Goal: Task Accomplishment & Management: Use online tool/utility

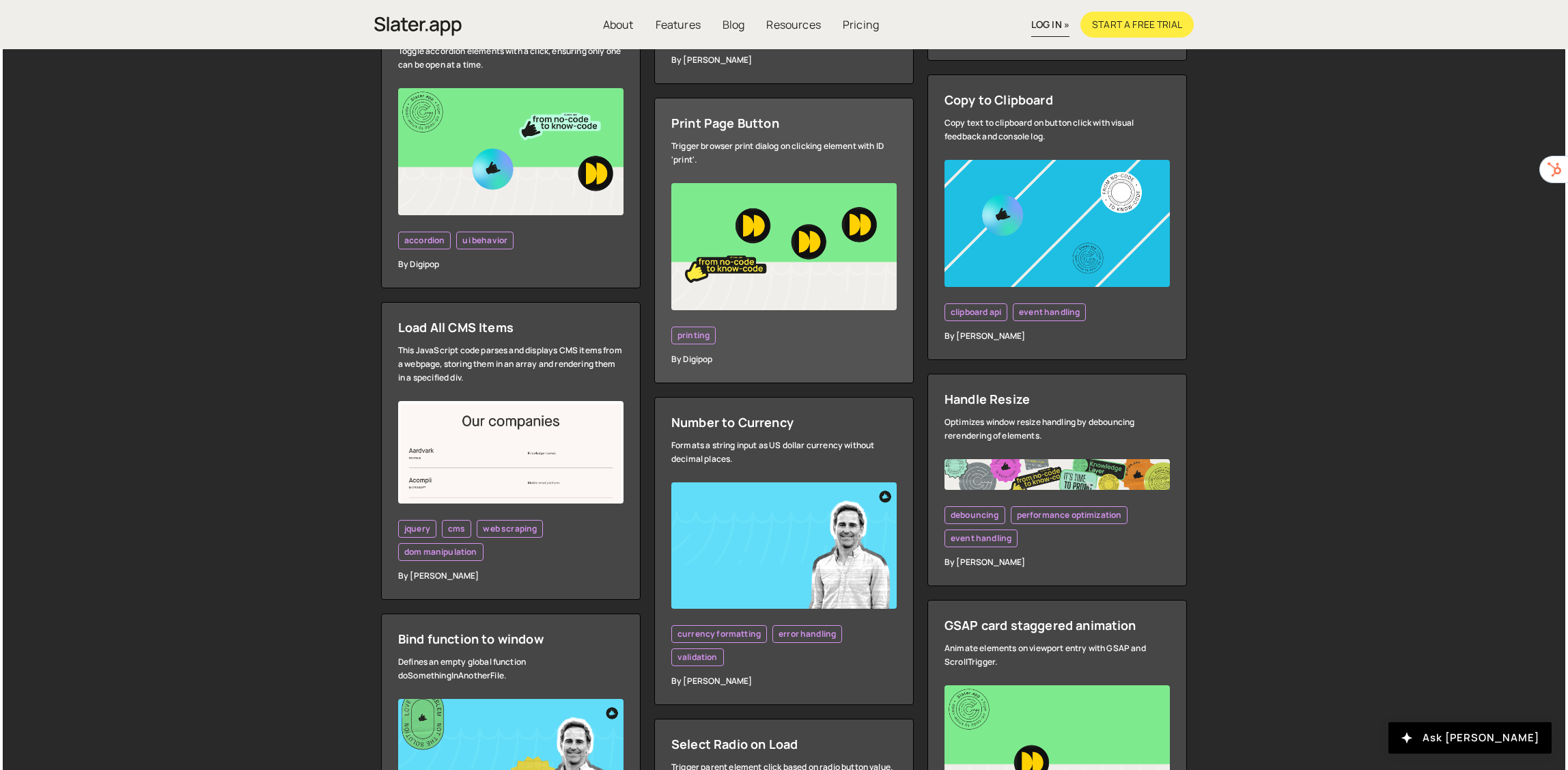
scroll to position [1025, 0]
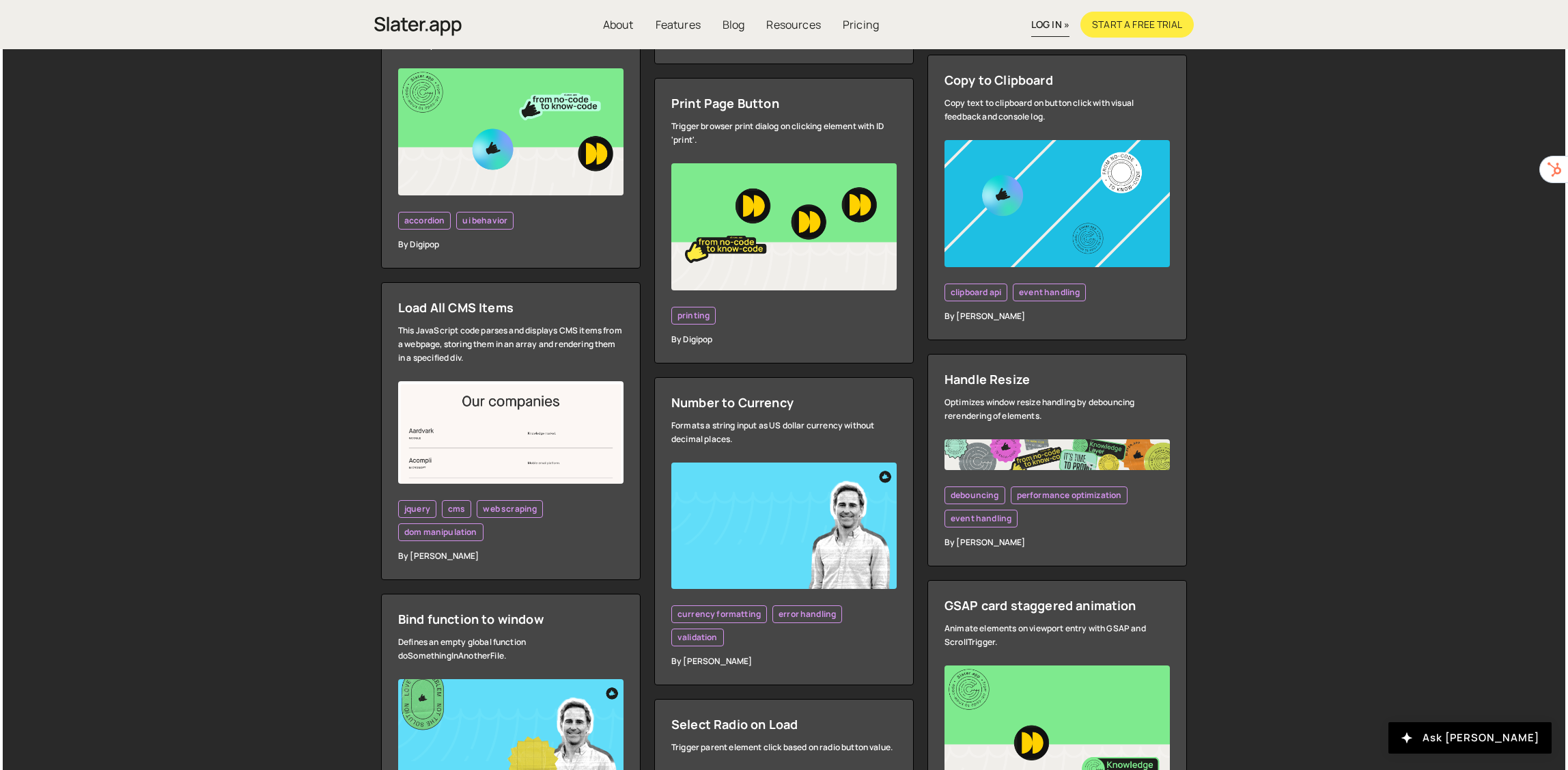
drag, startPoint x: 272, startPoint y: 239, endPoint x: 1457, endPoint y: 432, distance: 1200.6
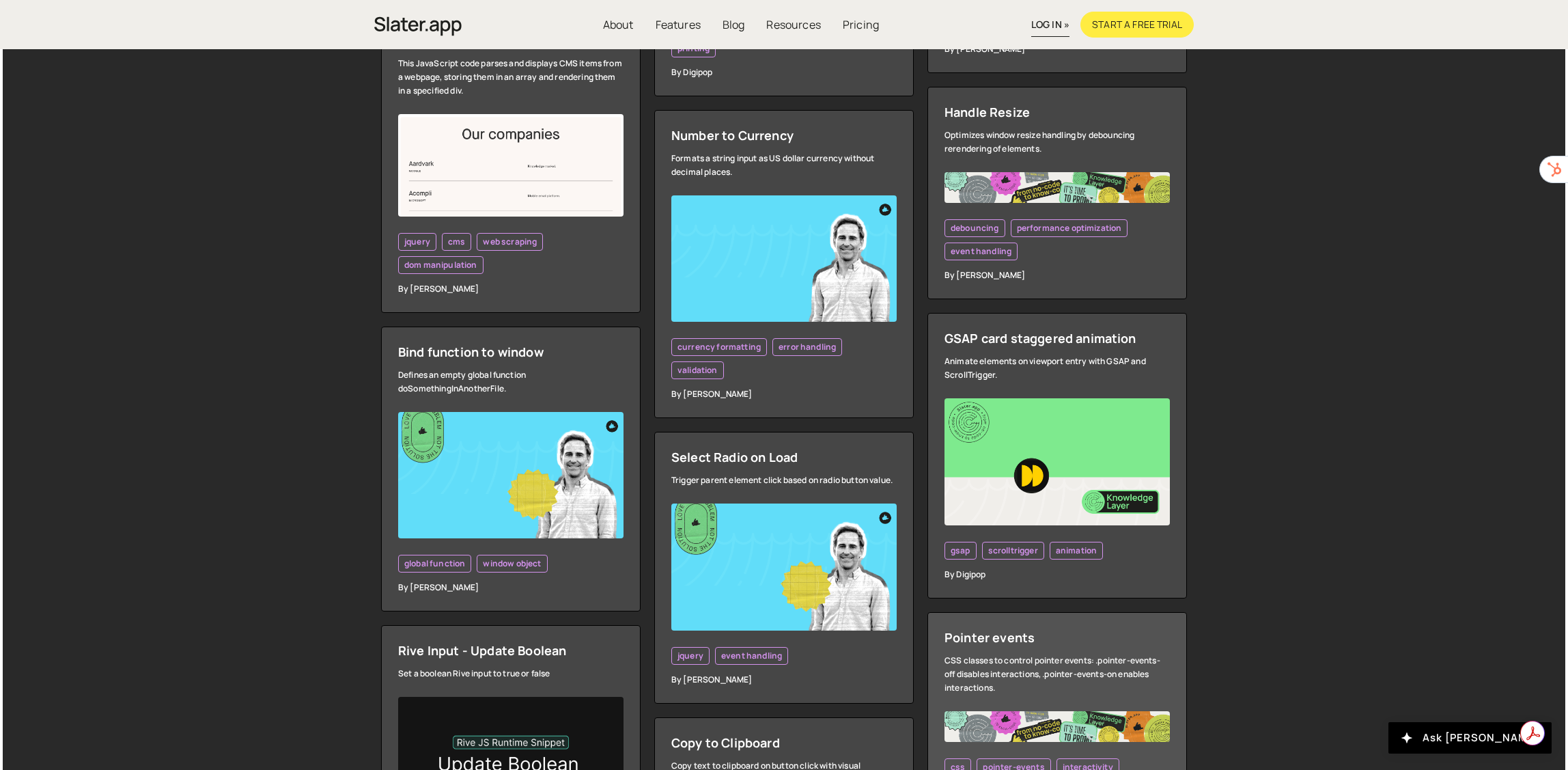
scroll to position [1298, 0]
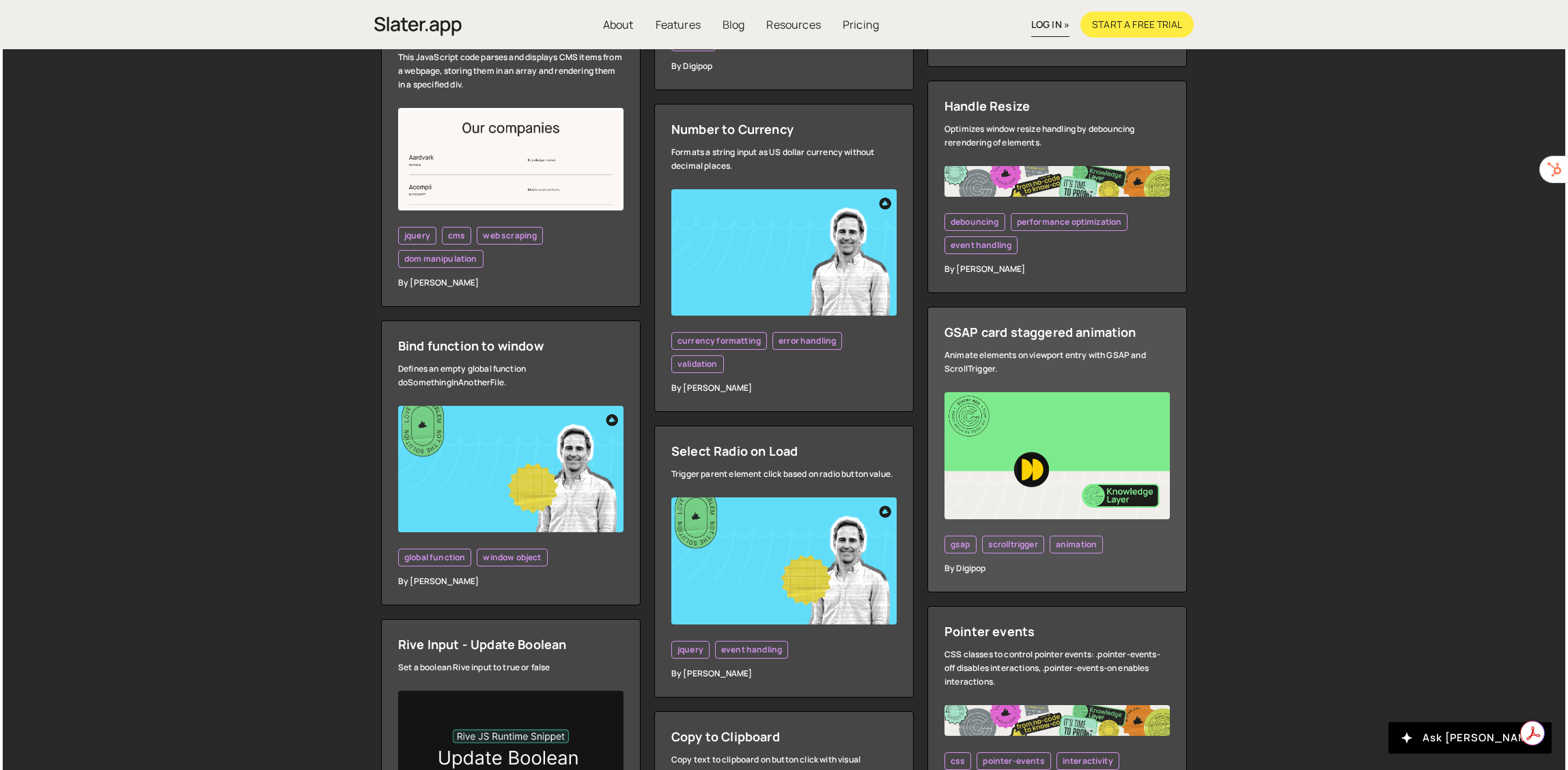
click at [1081, 489] on img at bounding box center [1057, 455] width 225 height 127
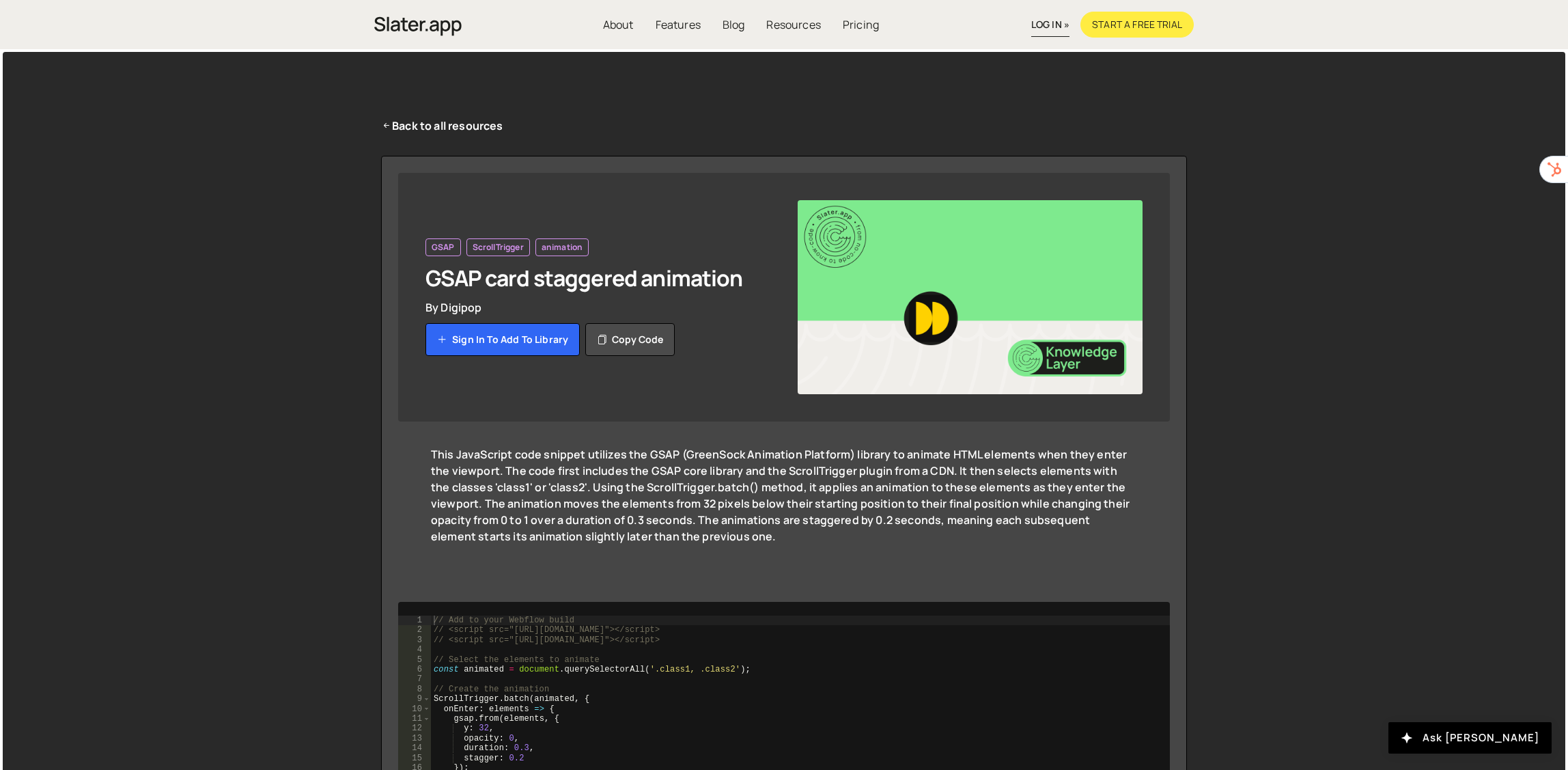
click at [967, 321] on img at bounding box center [969, 297] width 345 height 194
click at [915, 311] on img at bounding box center [969, 297] width 345 height 194
click at [842, 330] on img at bounding box center [969, 297] width 345 height 194
drag, startPoint x: 631, startPoint y: 349, endPoint x: 514, endPoint y: 501, distance: 191.8
click at [514, 501] on div "This JavaScript code snippet utilizes the GSAP (GreenSock Animation Platform) l…" at bounding box center [784, 503] width 706 height 115
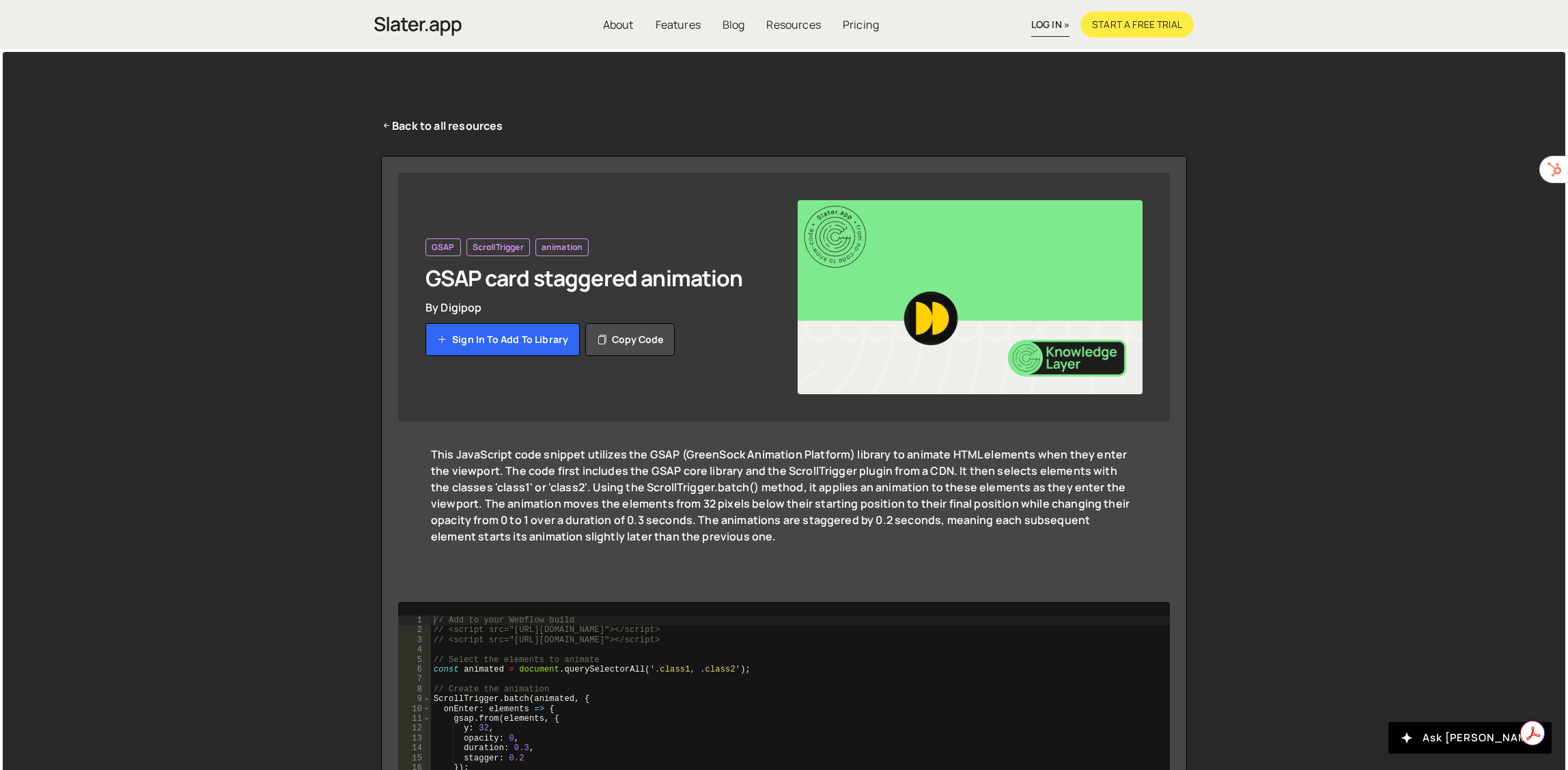
drag, startPoint x: 751, startPoint y: 420, endPoint x: 686, endPoint y: 425, distance: 65.2
click at [686, 425] on div "GSAP ScrollTrigger animation GSAP card staggered animation By Digipop Sign in t…" at bounding box center [784, 495] width 806 height 678
drag, startPoint x: 678, startPoint y: 418, endPoint x: 648, endPoint y: 471, distance: 60.9
click at [648, 471] on div "This JavaScript code snippet utilizes the GSAP (GreenSock Animation Platform) l…" at bounding box center [784, 503] width 706 height 115
drag, startPoint x: 647, startPoint y: 470, endPoint x: 597, endPoint y: 486, distance: 52.5
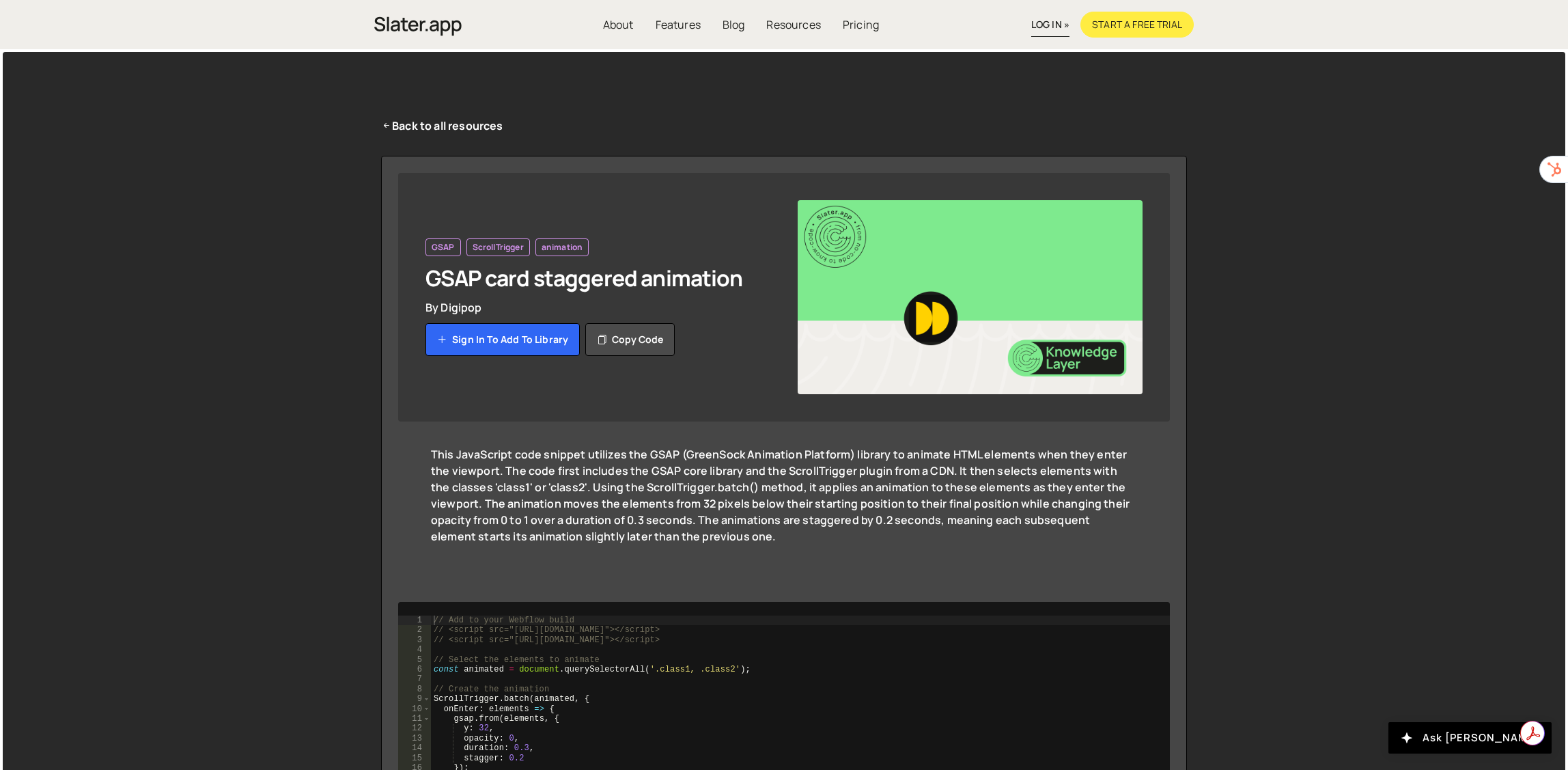
click at [597, 486] on div "This JavaScript code snippet utilizes the GSAP (GreenSock Animation Platform) l…" at bounding box center [784, 503] width 706 height 115
drag, startPoint x: 596, startPoint y: 450, endPoint x: 0, endPoint y: 780, distance: 681.3
drag, startPoint x: 0, startPoint y: 780, endPoint x: 375, endPoint y: 392, distance: 539.6
click at [375, 392] on div "Back to all resources GSAP ScrollTrigger animation GSAP card staggered animatio…" at bounding box center [783, 475] width 847 height 847
click at [492, 335] on link "Sign in to add to library" at bounding box center [502, 340] width 154 height 33
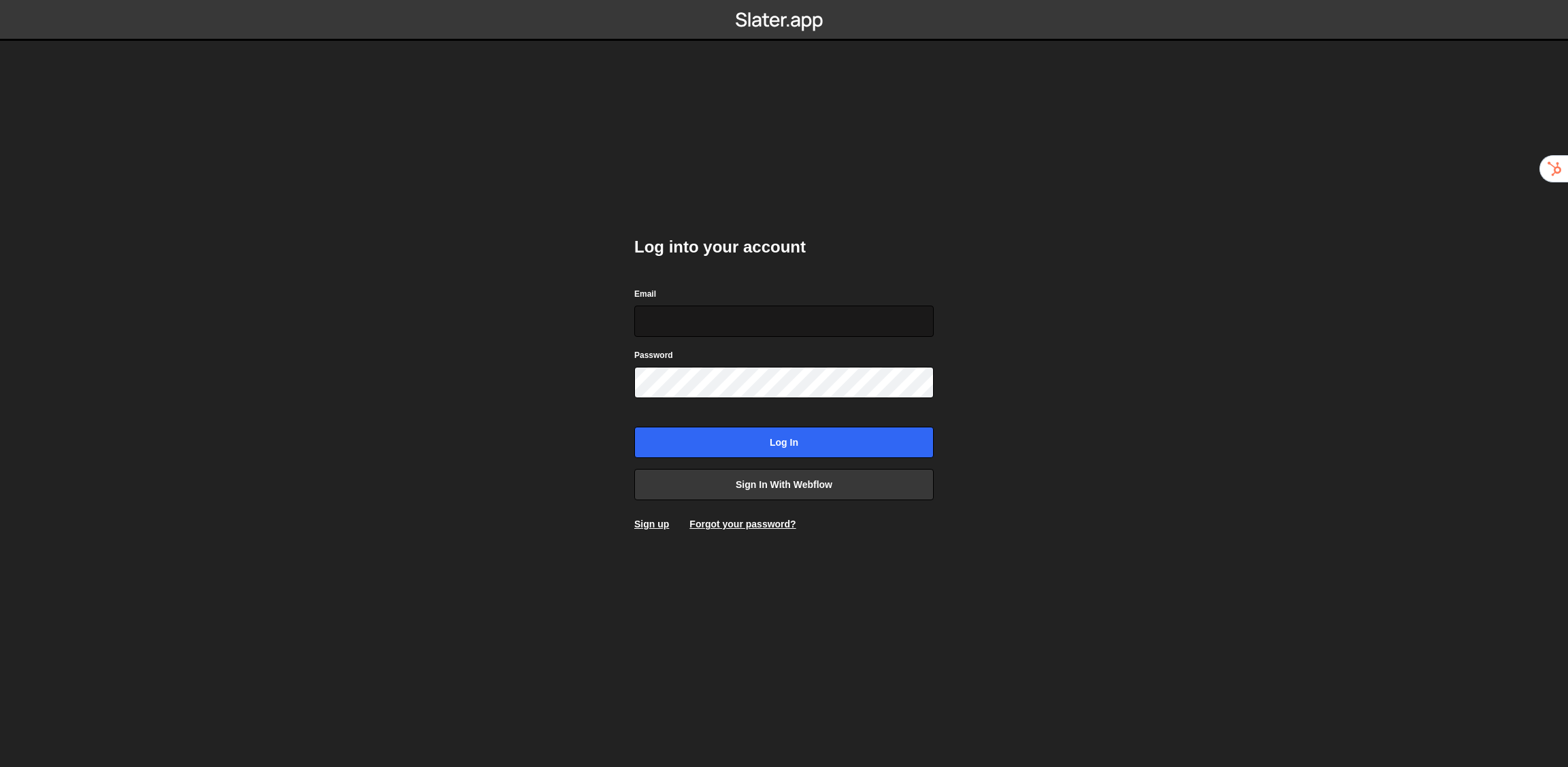
click at [751, 322] on input "Email" at bounding box center [784, 321] width 299 height 31
type input "chadpkeith@gmail.com"
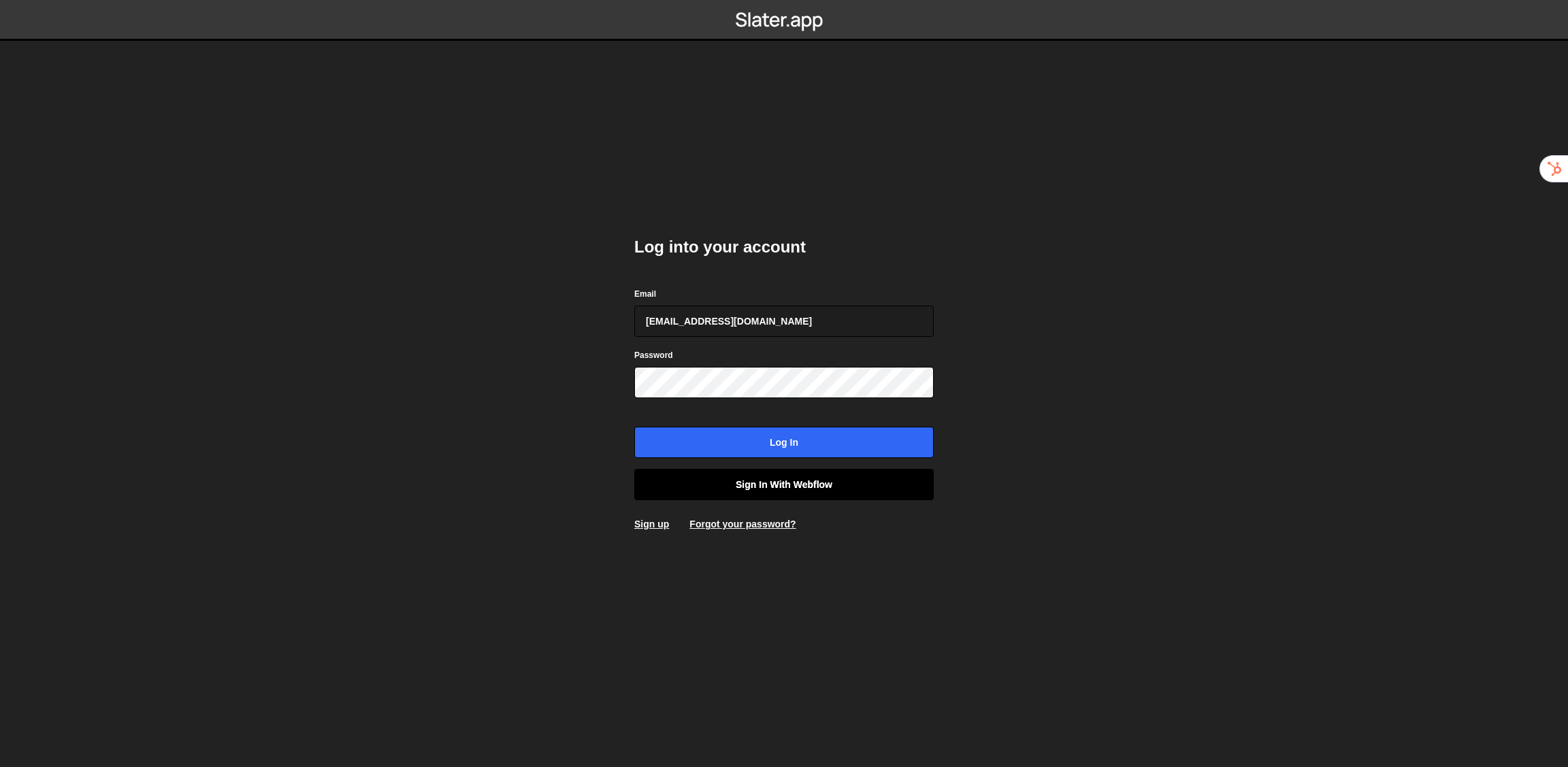
click at [875, 485] on link "Sign in with Webflow" at bounding box center [784, 485] width 299 height 31
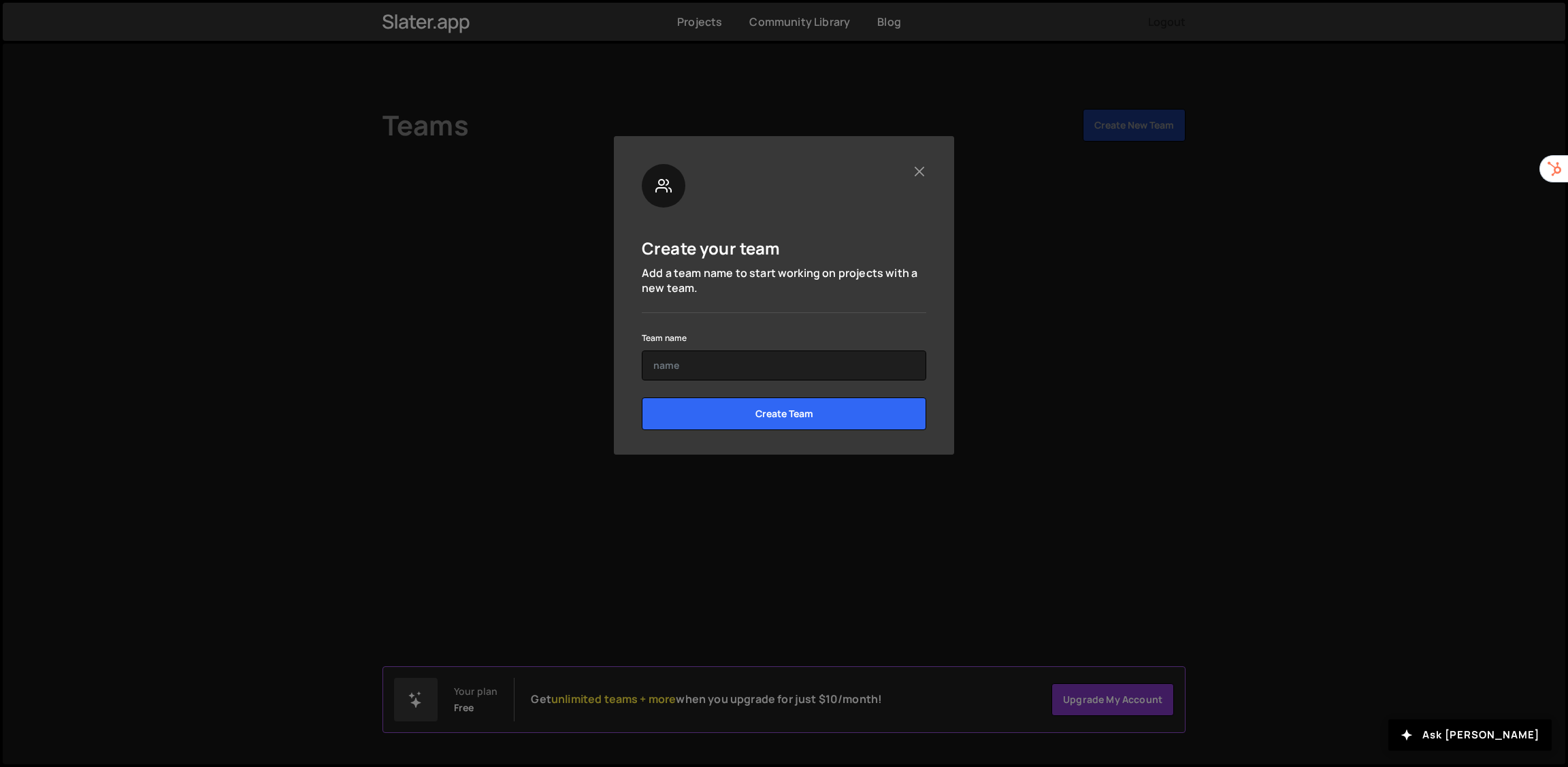
drag, startPoint x: 0, startPoint y: 0, endPoint x: 1018, endPoint y: 710, distance: 1241.1
drag, startPoint x: 1018, startPoint y: 710, endPoint x: 769, endPoint y: 381, distance: 412.6
click at [769, 383] on form "Team name Create Team" at bounding box center [784, 385] width 284 height 111
click at [767, 363] on input "text" at bounding box center [784, 365] width 284 height 30
type input "a"
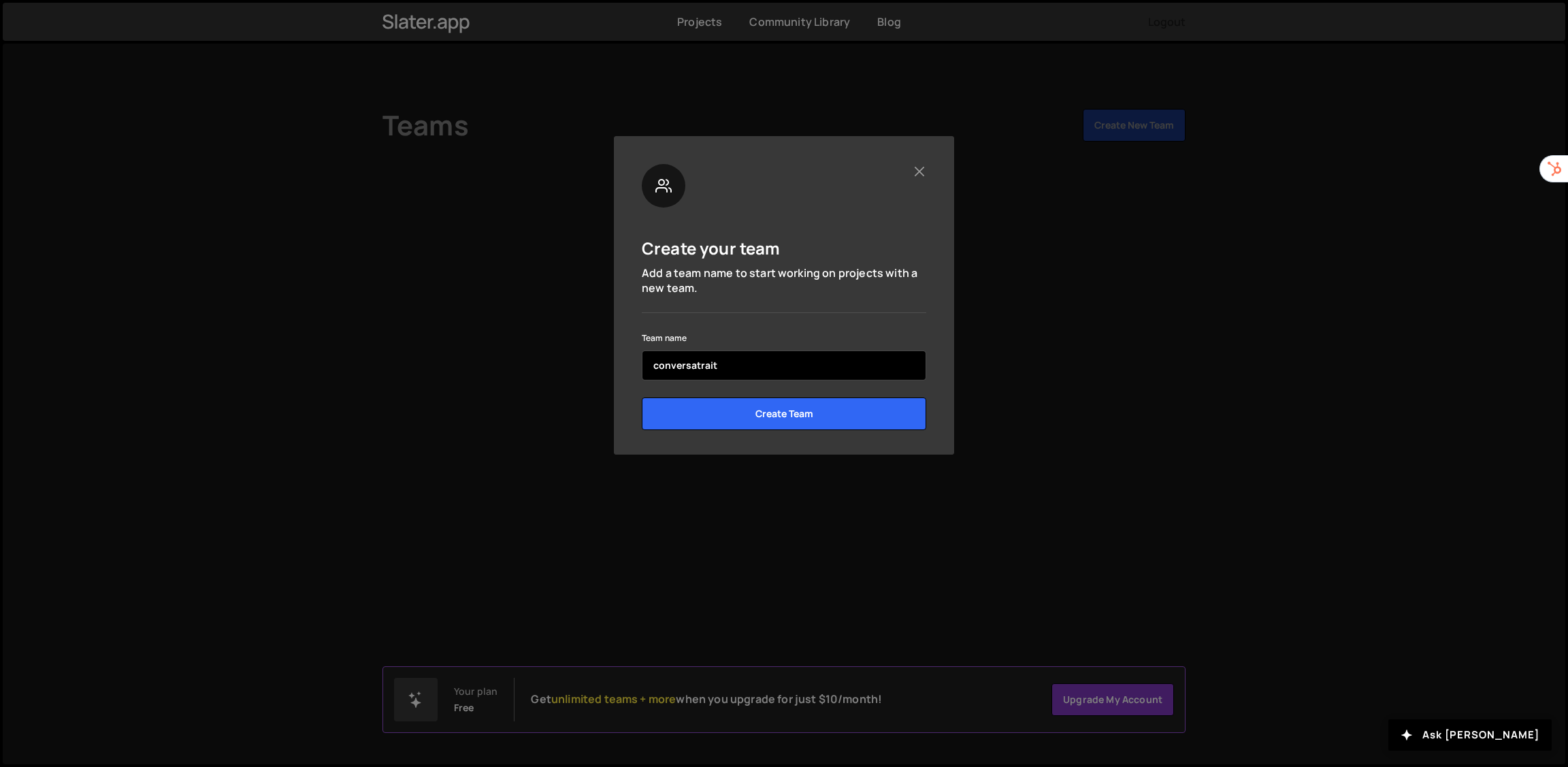
type input "conversatrait"
click at [642, 397] on input "Create Team" at bounding box center [784, 414] width 284 height 33
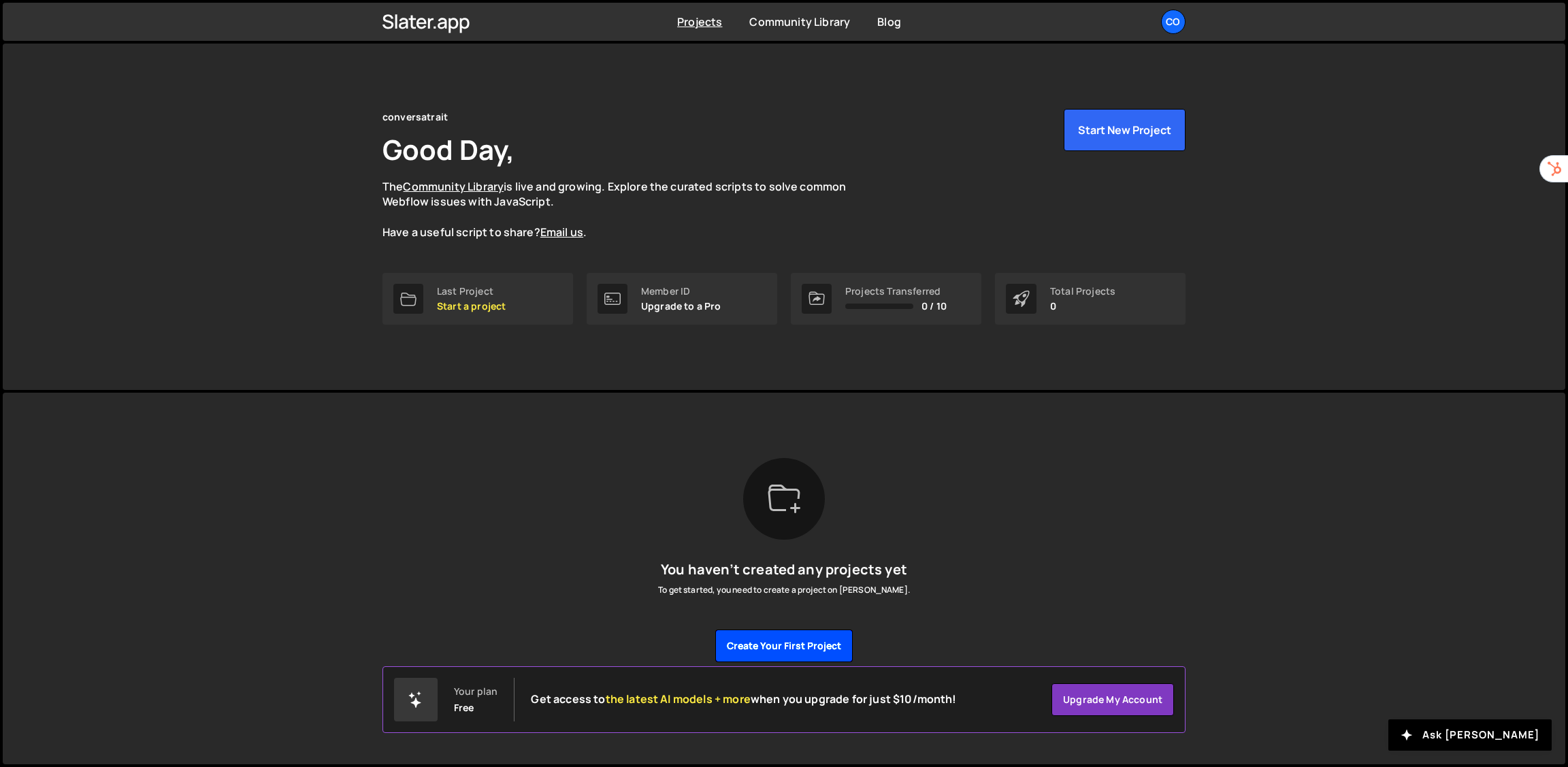
click at [814, 643] on button "Create your first project" at bounding box center [784, 645] width 137 height 33
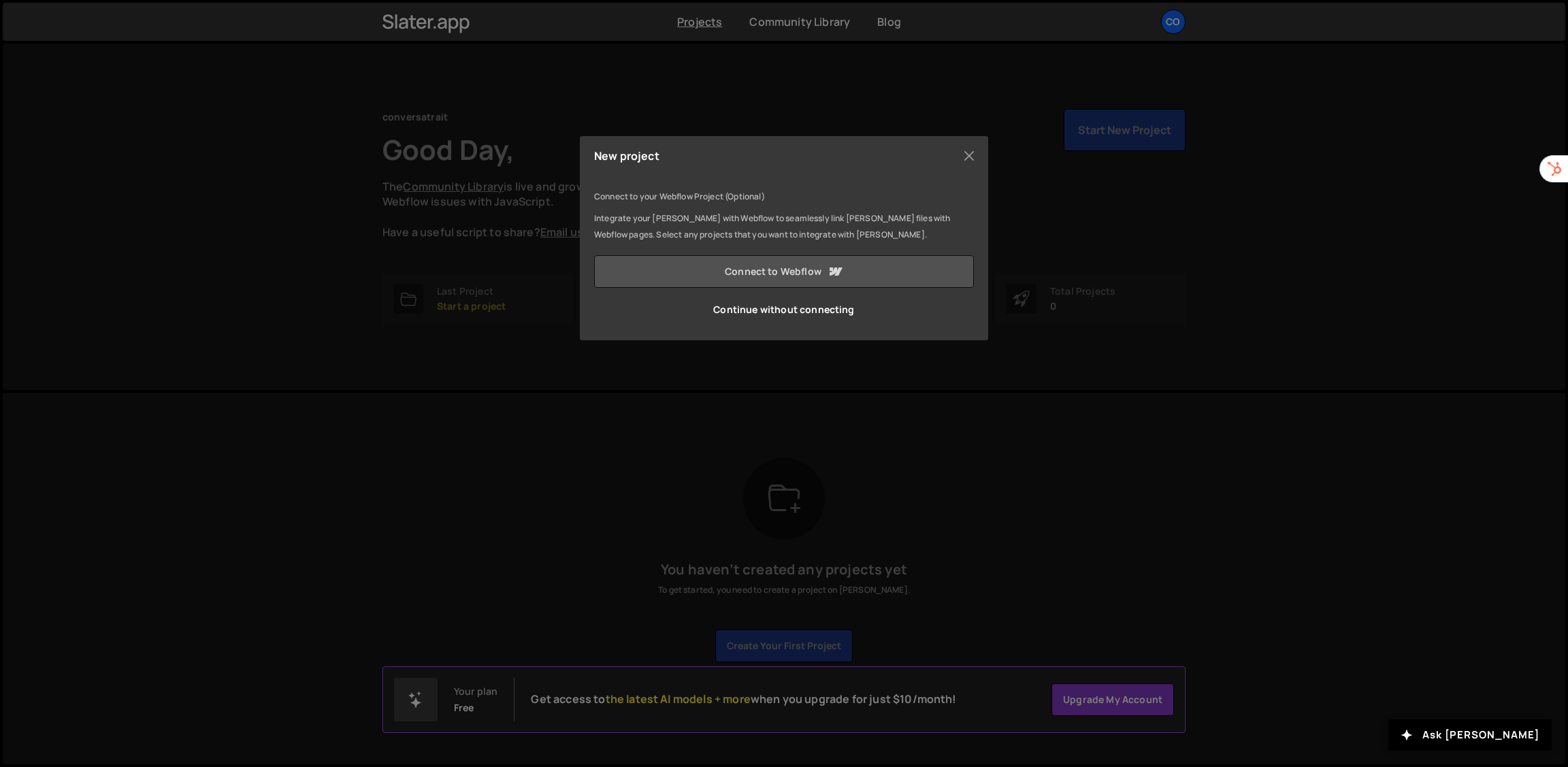
click at [862, 271] on link "Connect to Webflow" at bounding box center [784, 272] width 380 height 33
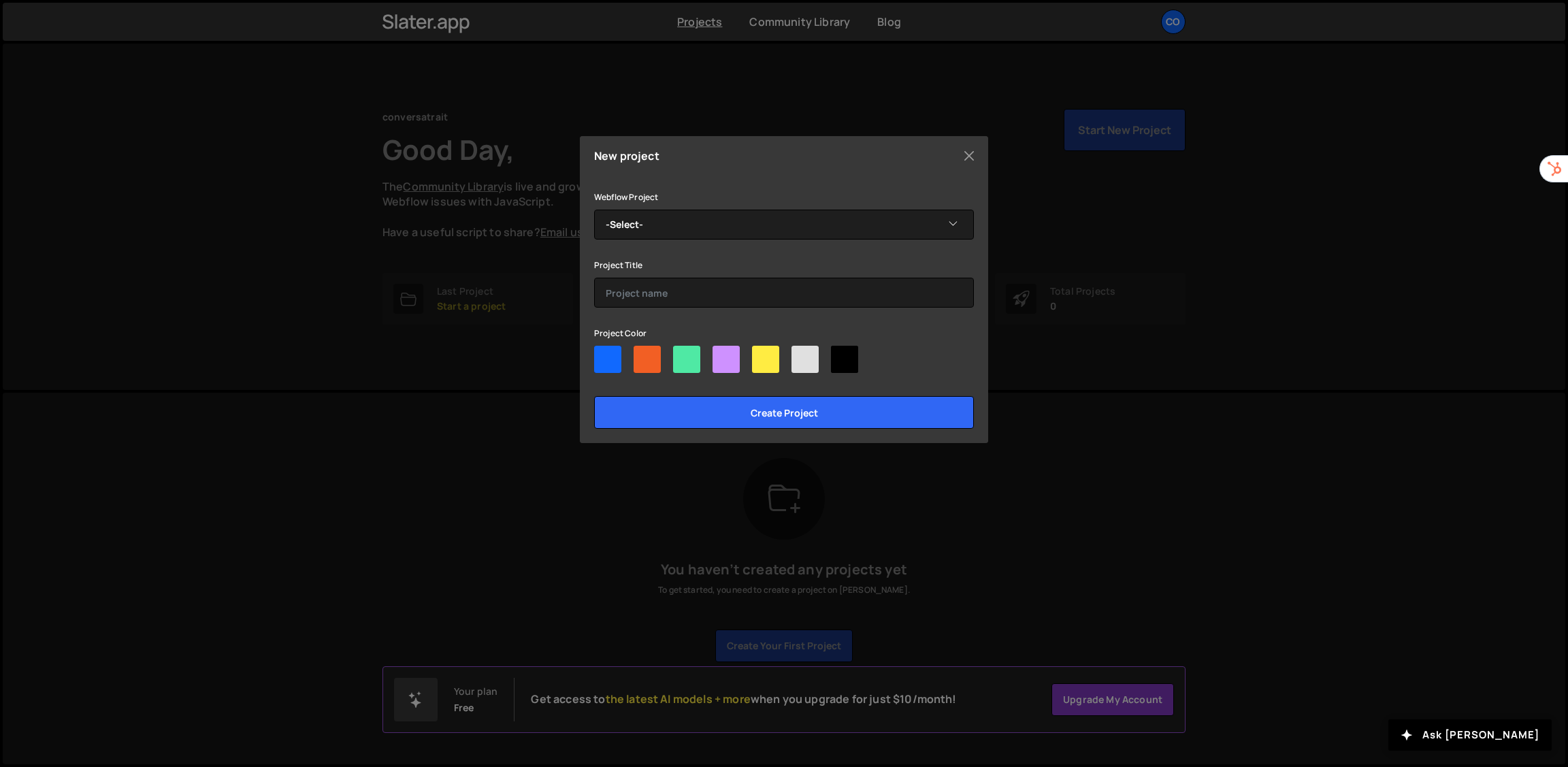
click at [855, 358] on div at bounding box center [845, 359] width 27 height 27
click at [840, 355] on input"] "radio" at bounding box center [836, 350] width 9 height 9
radio input"] "true"
click at [785, 222] on select "-Select- rebeccaBLEGH!" at bounding box center [784, 225] width 380 height 30
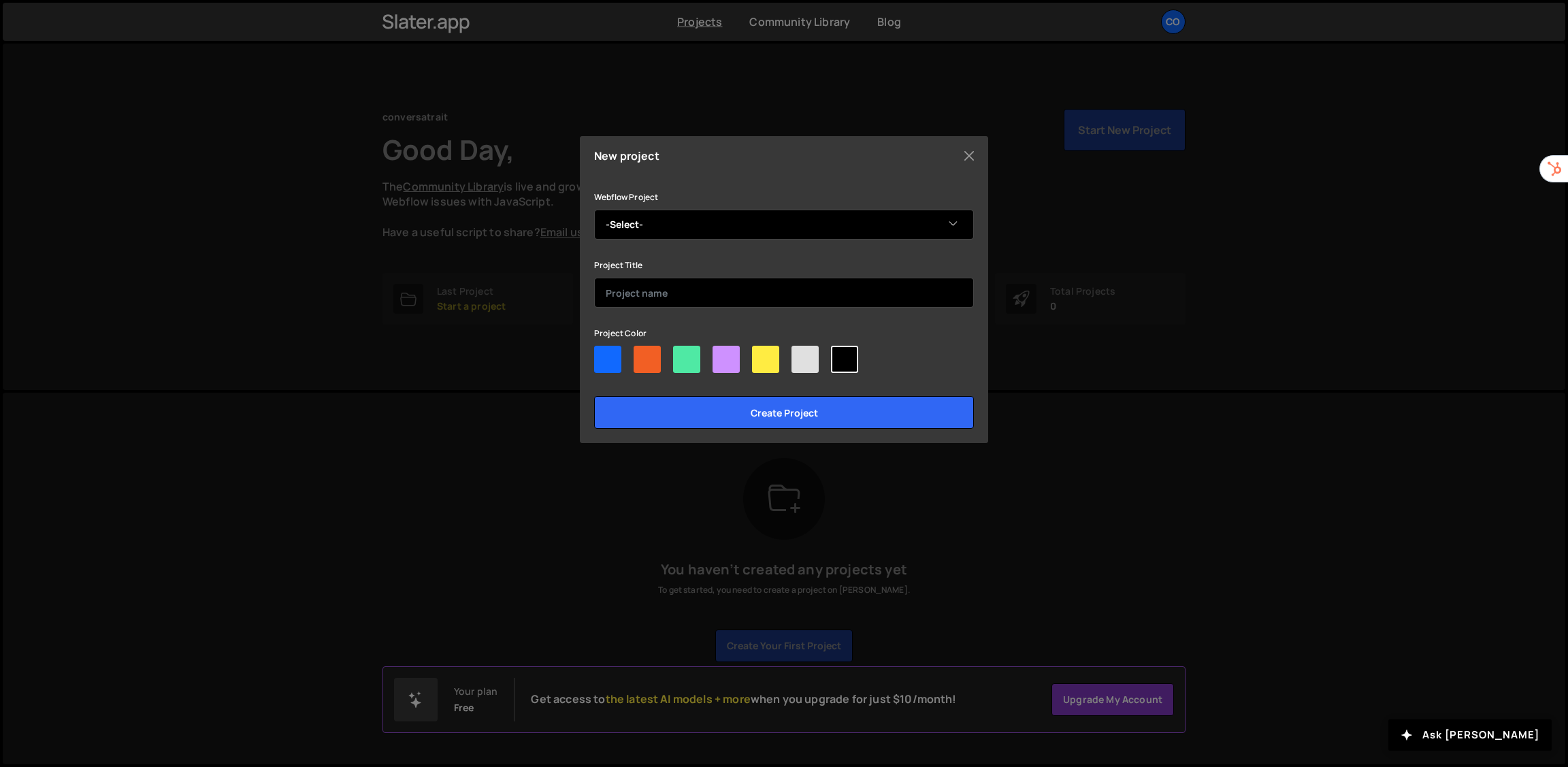
select select "688e50155c42389784d17a02"
click at [594, 210] on select "-Select- rebeccaBLEGH!" at bounding box center [784, 225] width 380 height 30
click at [738, 282] on input "text" at bounding box center [784, 293] width 380 height 30
